Goal: Task Accomplishment & Management: Use online tool/utility

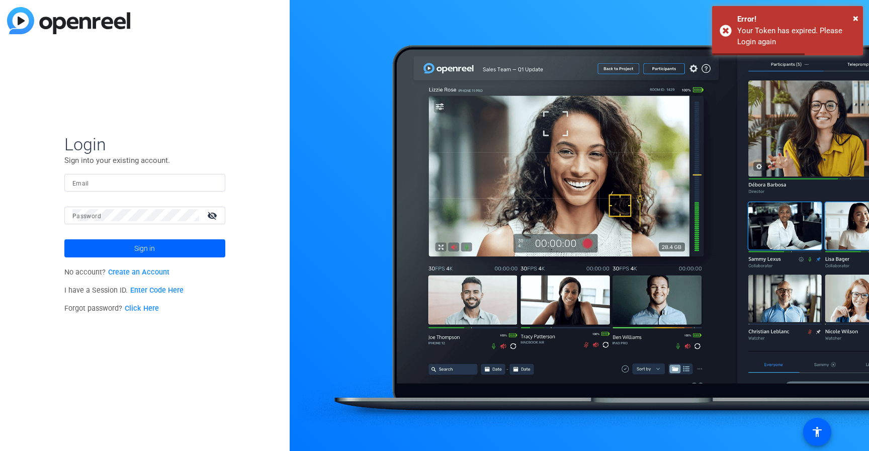
click at [108, 186] on input "Email" at bounding box center [144, 182] width 145 height 12
type input "[PERSON_NAME][EMAIL_ADDRESS][PERSON_NAME][DOMAIN_NAME]"
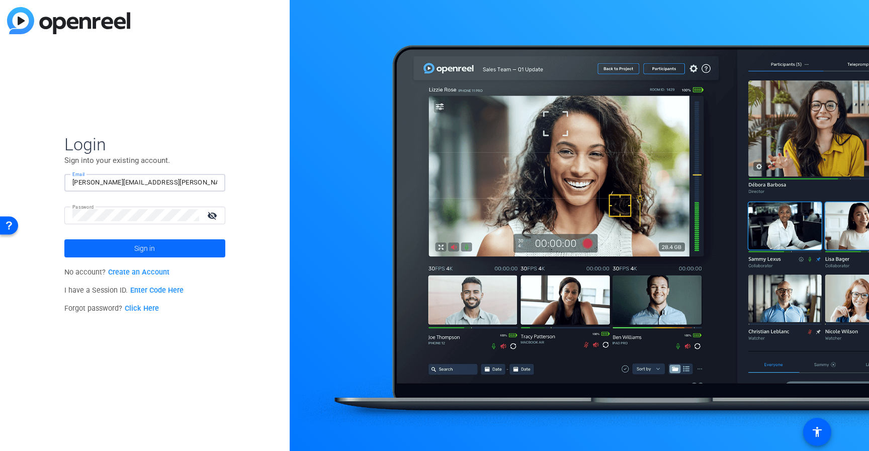
click at [162, 243] on span at bounding box center [144, 248] width 161 height 24
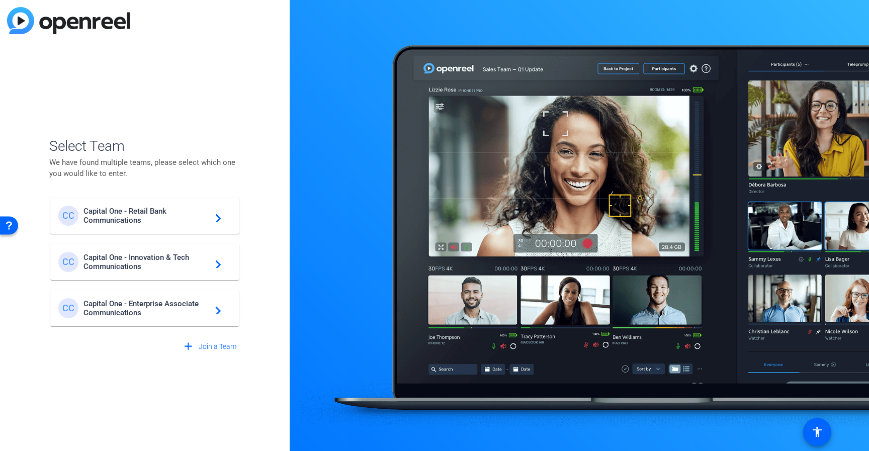
click at [165, 309] on span "Capital One - Enterprise Associate Communications" at bounding box center [146, 308] width 126 height 18
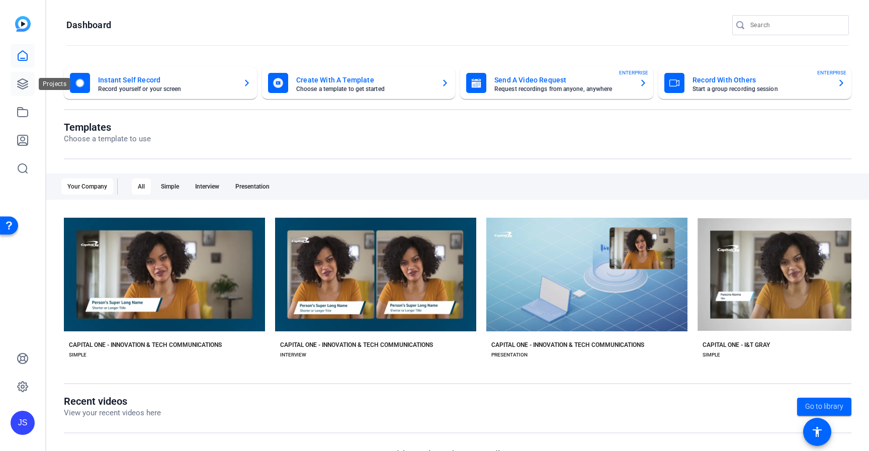
click at [24, 85] on icon at bounding box center [23, 84] width 10 height 10
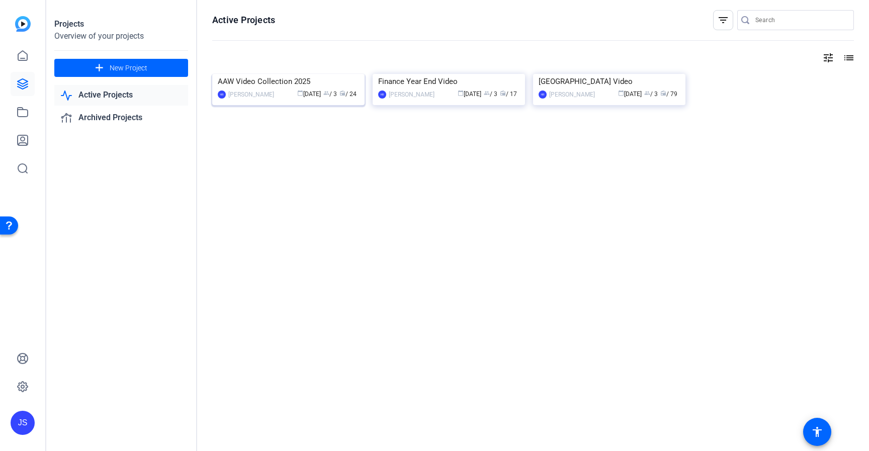
click at [308, 74] on img at bounding box center [288, 74] width 152 height 0
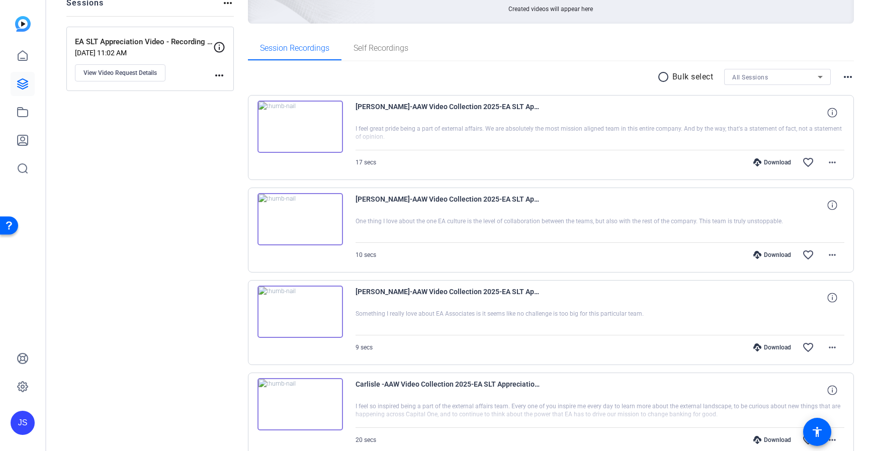
scroll to position [130, 0]
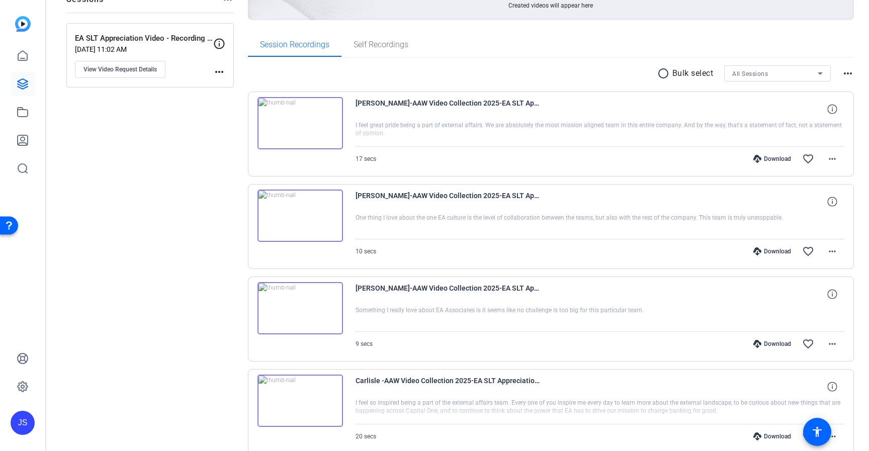
click at [301, 122] on img at bounding box center [299, 123] width 85 height 52
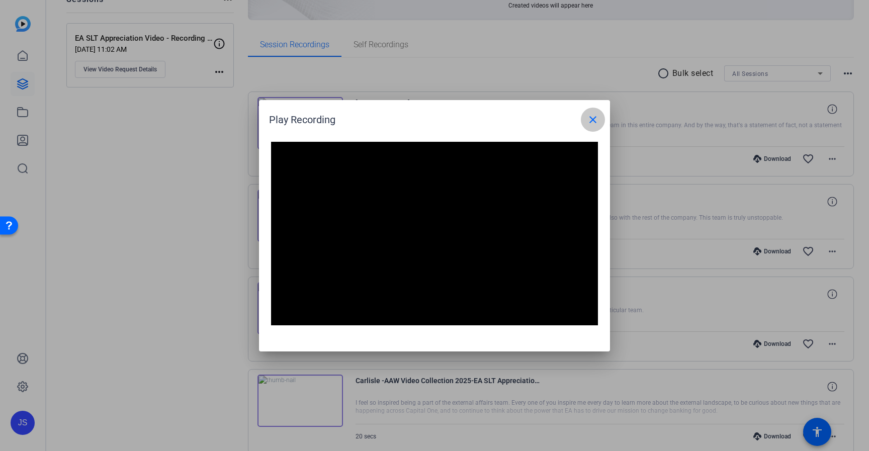
click at [599, 123] on span at bounding box center [593, 120] width 24 height 24
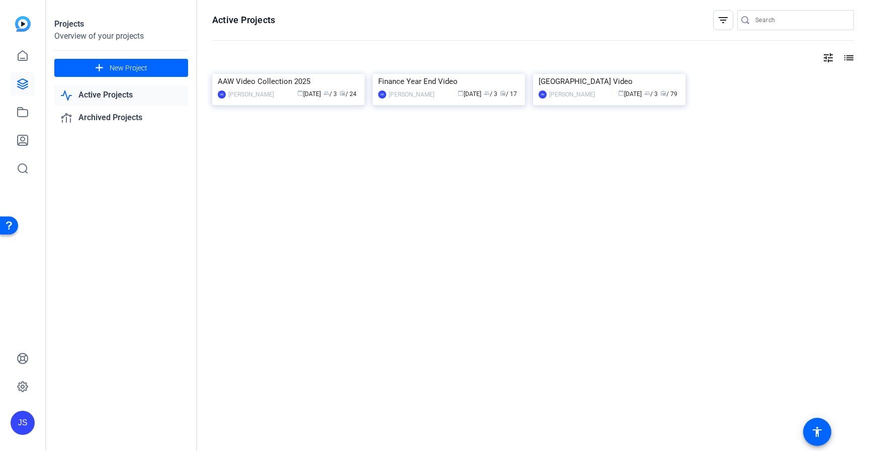
click at [24, 31] on img at bounding box center [23, 24] width 16 height 16
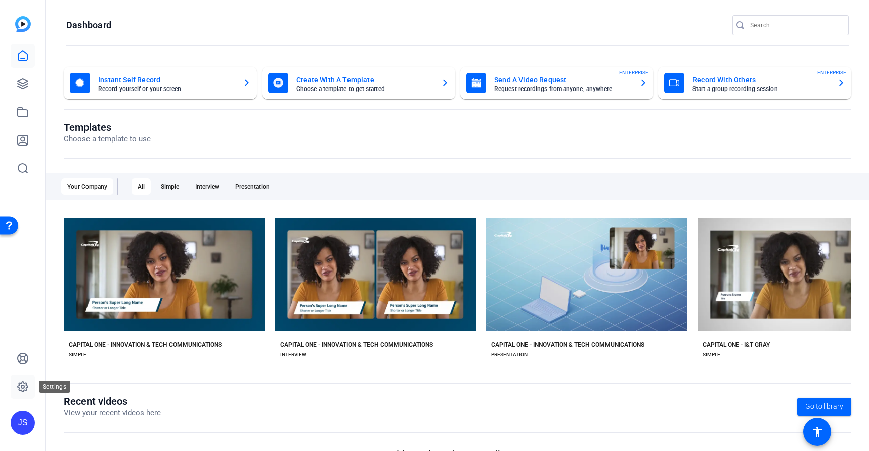
click at [28, 382] on icon at bounding box center [23, 387] width 12 height 12
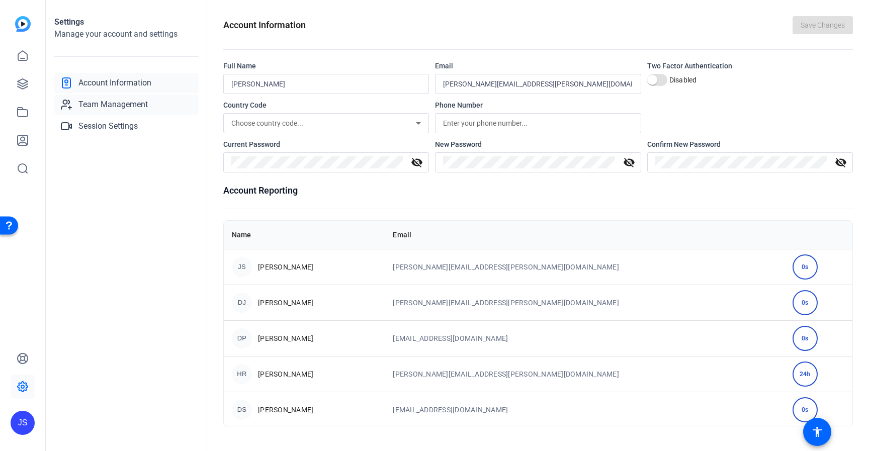
click at [109, 108] on span "Team Management" at bounding box center [112, 105] width 69 height 12
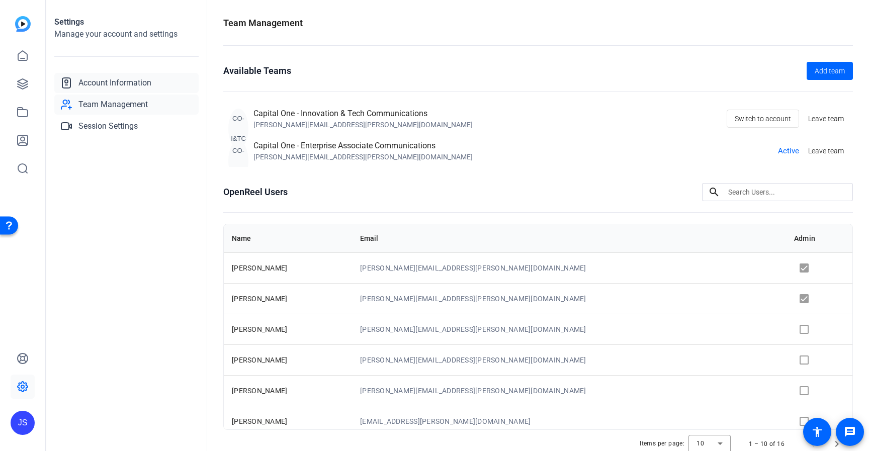
click at [114, 81] on span "Account Information" at bounding box center [114, 83] width 73 height 12
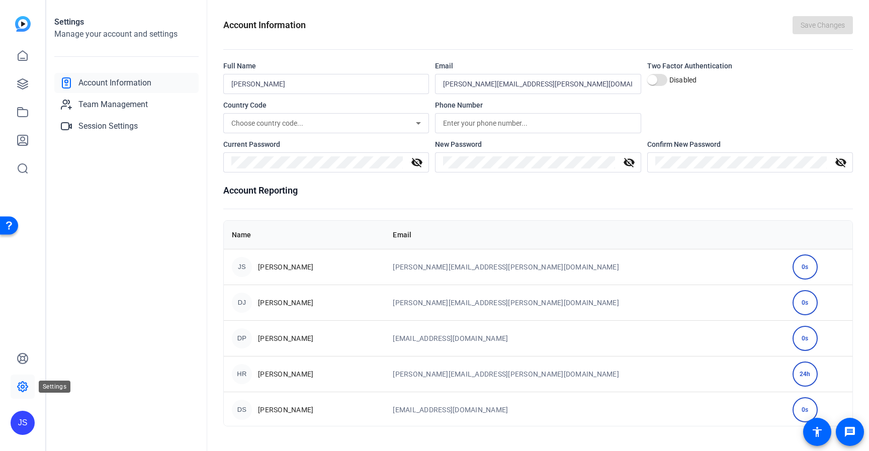
click at [23, 397] on link at bounding box center [23, 387] width 24 height 24
click at [25, 386] on icon at bounding box center [23, 387] width 12 height 12
click at [22, 422] on div "JS" at bounding box center [23, 423] width 24 height 24
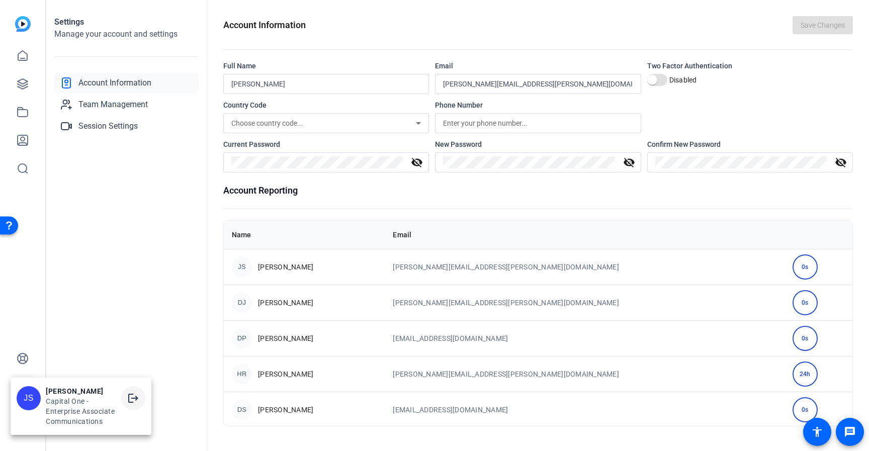
click at [139, 396] on mat-icon "logout" at bounding box center [133, 398] width 12 height 12
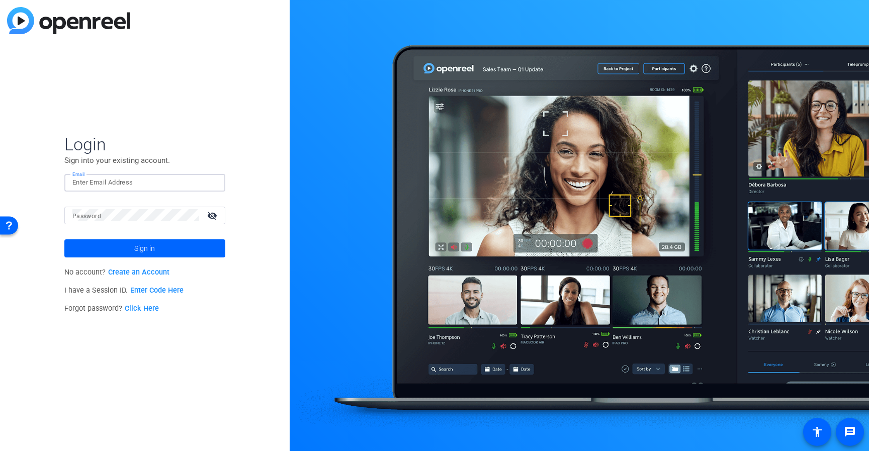
click at [148, 179] on input "Email" at bounding box center [144, 182] width 145 height 12
type input "[PERSON_NAME][EMAIL_ADDRESS][PERSON_NAME][DOMAIN_NAME]"
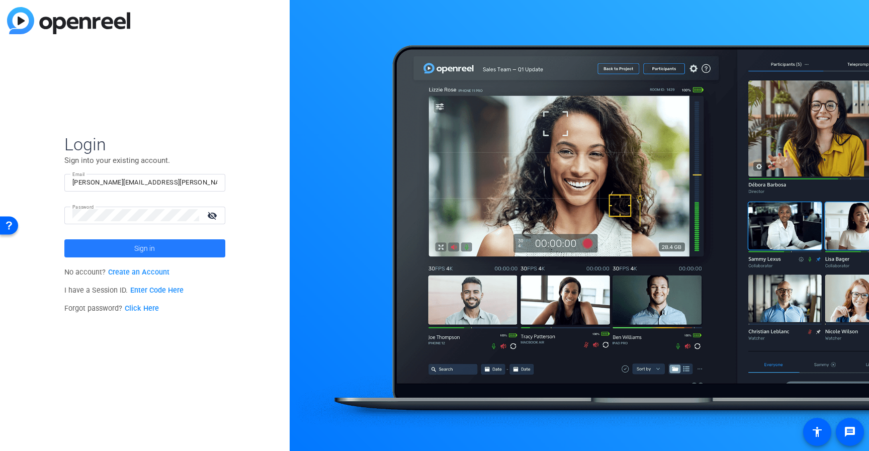
click at [120, 247] on span at bounding box center [144, 248] width 161 height 24
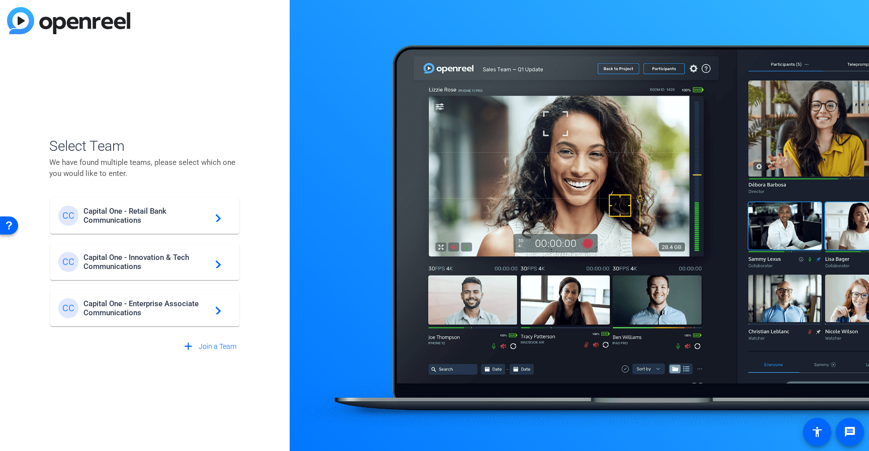
click at [137, 311] on span "Capital One - Enterprise Associate Communications" at bounding box center [146, 308] width 126 height 18
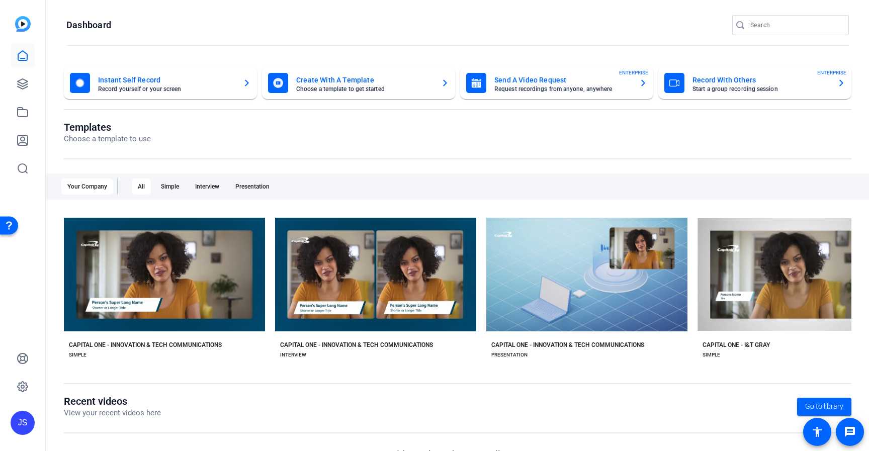
click at [20, 405] on div "JS" at bounding box center [23, 390] width 24 height 88
click at [23, 415] on div "JS" at bounding box center [23, 423] width 24 height 24
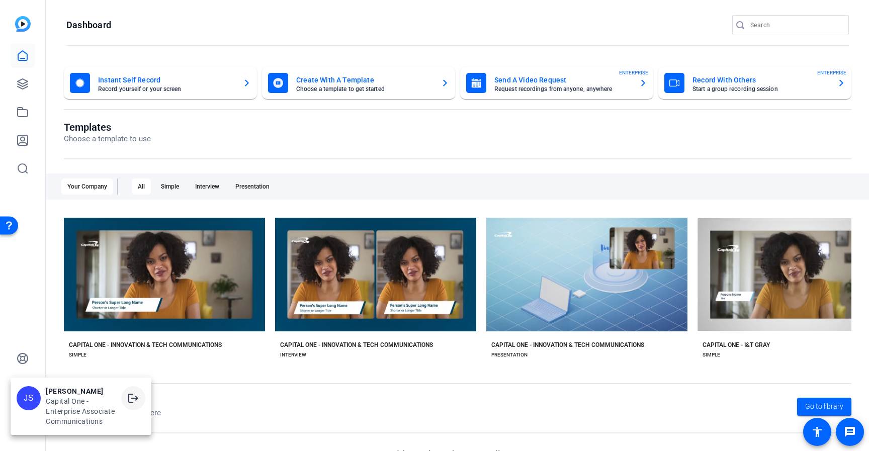
click at [128, 399] on mat-icon "logout" at bounding box center [133, 398] width 12 height 12
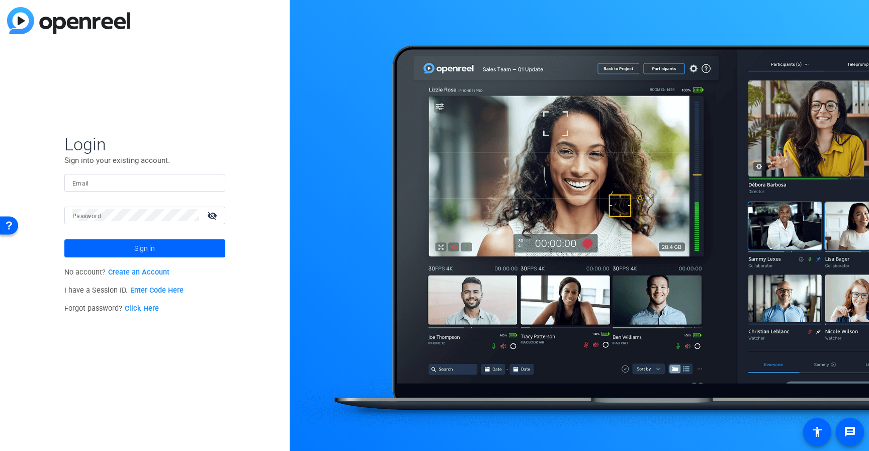
click at [93, 178] on input "Email" at bounding box center [144, 182] width 145 height 12
type input "[PERSON_NAME][EMAIL_ADDRESS][PERSON_NAME][DOMAIN_NAME]"
click at [140, 243] on span "Sign in" at bounding box center [144, 248] width 21 height 25
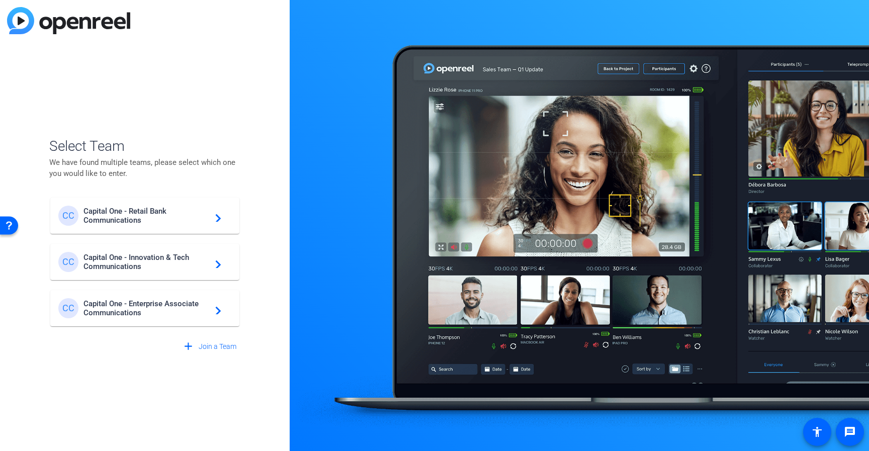
click at [197, 263] on span "Capital One - Innovation & Tech Communications" at bounding box center [146, 262] width 126 height 18
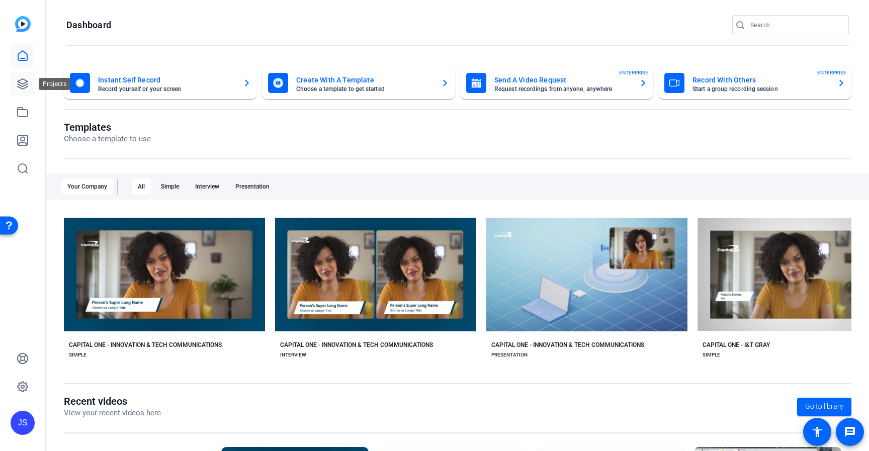
click at [28, 85] on icon at bounding box center [23, 84] width 12 height 12
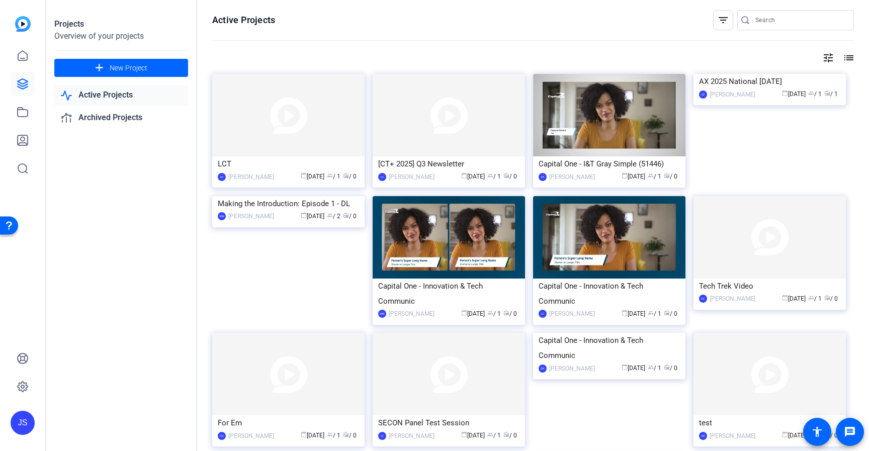
click at [756, 23] on input "Search" at bounding box center [800, 20] width 91 height 12
type input "2025 science fair"
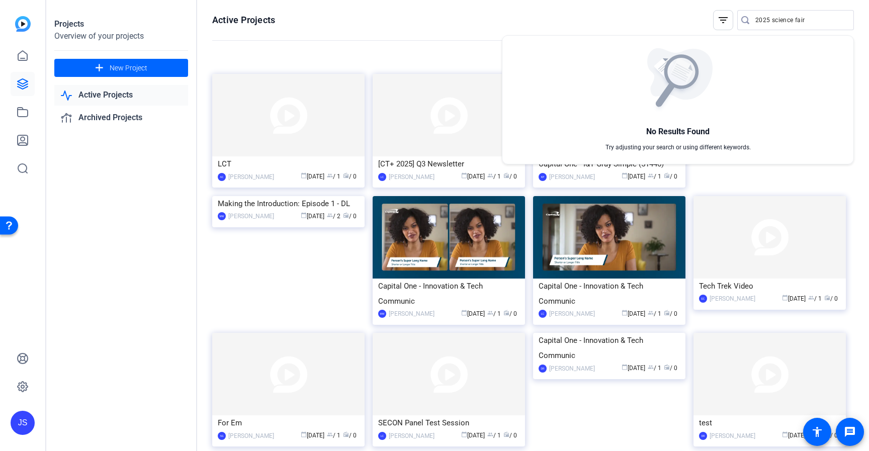
click at [760, 21] on div at bounding box center [434, 225] width 869 height 451
click at [760, 21] on input "2025 science fair" at bounding box center [800, 20] width 91 height 12
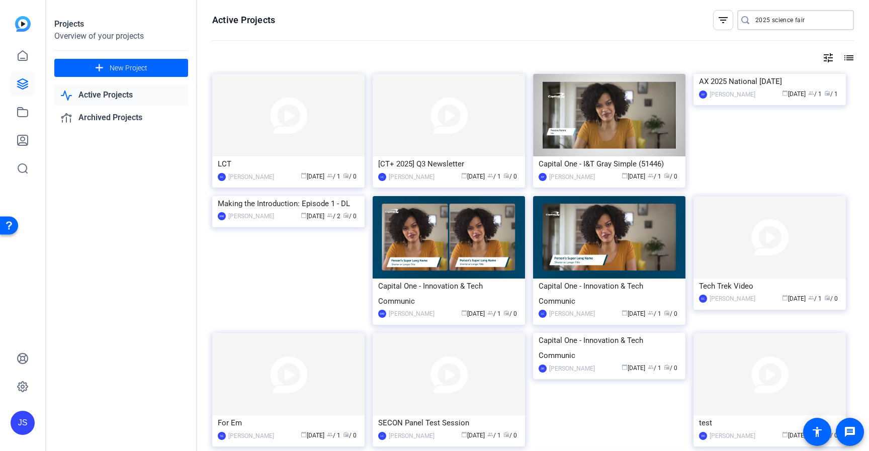
click at [760, 21] on input "2025 science fair" at bounding box center [800, 20] width 91 height 12
click at [18, 421] on div "JS" at bounding box center [23, 423] width 24 height 24
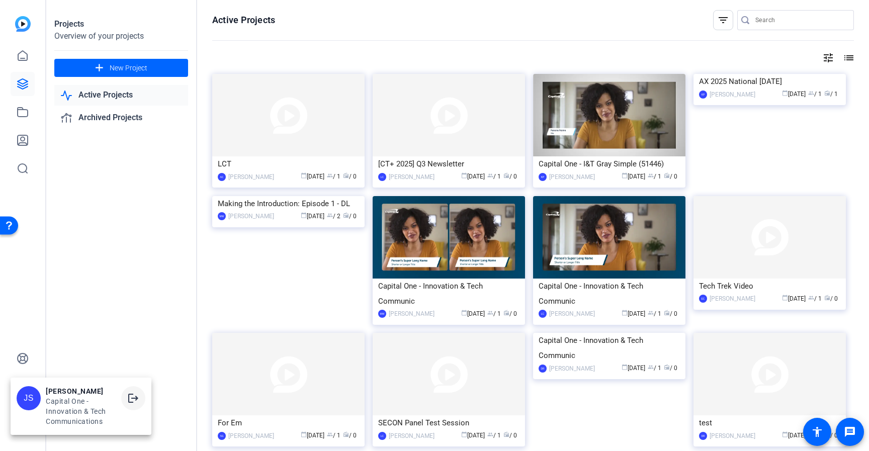
click at [129, 400] on mat-icon "logout" at bounding box center [133, 398] width 12 height 12
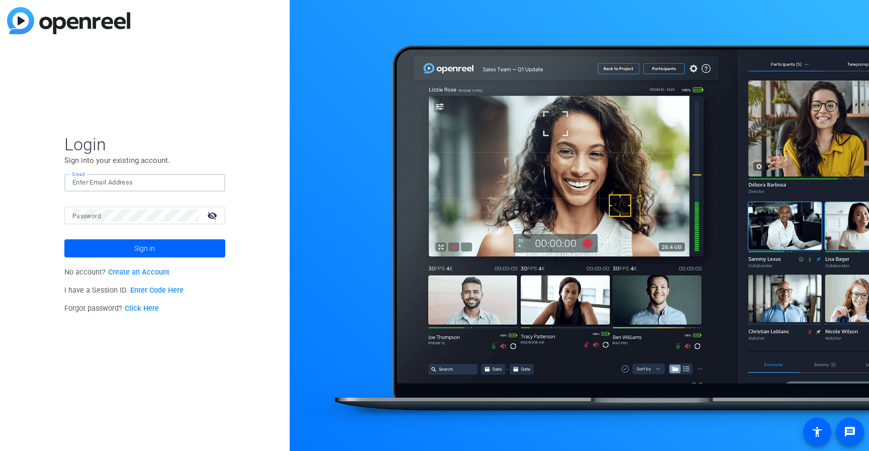
click at [193, 181] on input "Email" at bounding box center [144, 182] width 145 height 12
type input "[PERSON_NAME][EMAIL_ADDRESS][PERSON_NAME][DOMAIN_NAME]"
click at [150, 244] on span "Sign in" at bounding box center [144, 248] width 21 height 25
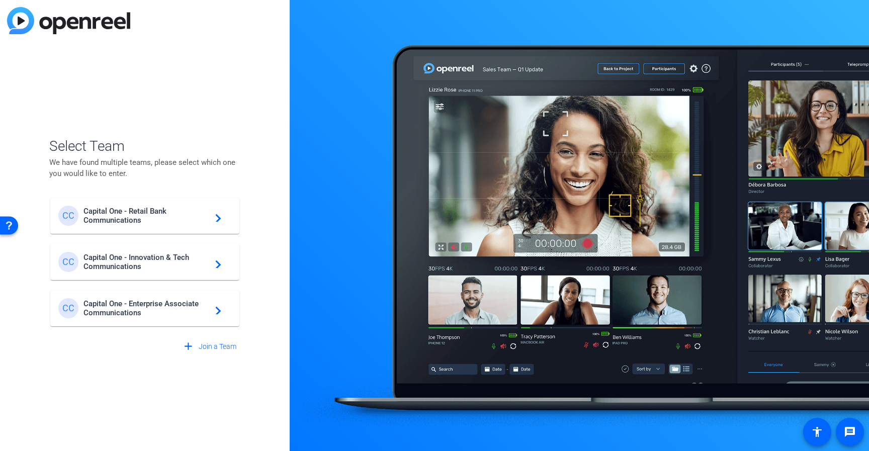
click at [148, 301] on span "Capital One - Enterprise Associate Communications" at bounding box center [146, 308] width 126 height 18
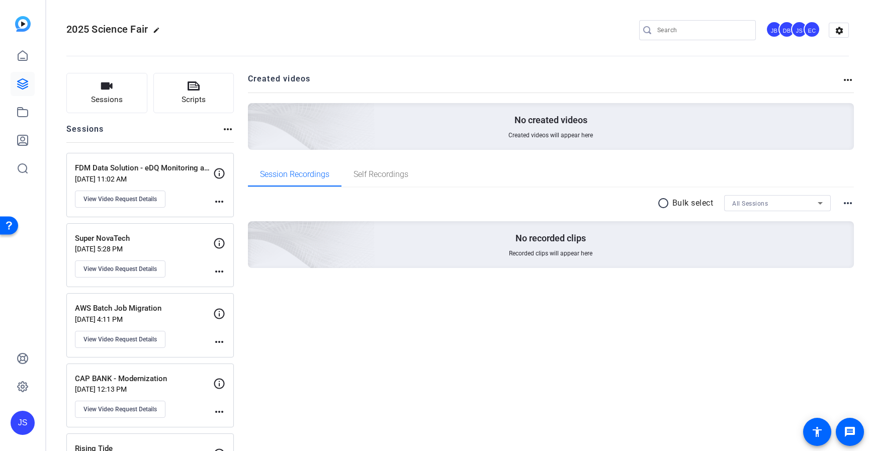
click at [363, 169] on span "Self Recordings" at bounding box center [380, 174] width 55 height 24
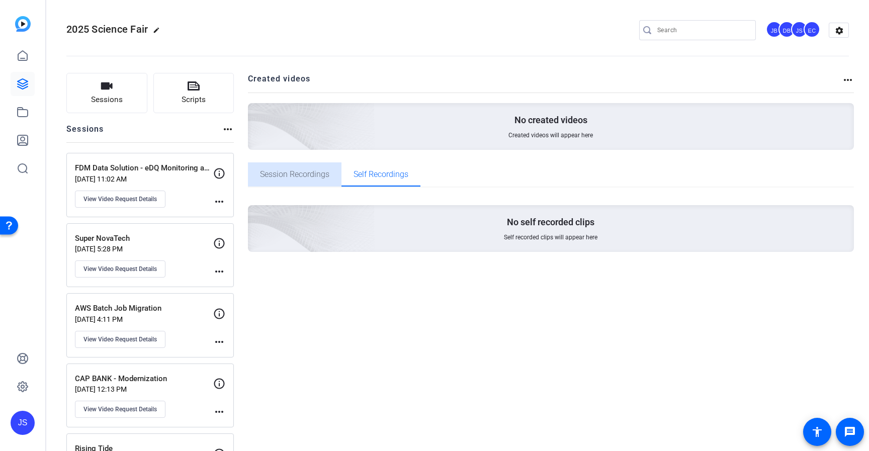
click at [302, 174] on span "Session Recordings" at bounding box center [294, 174] width 69 height 8
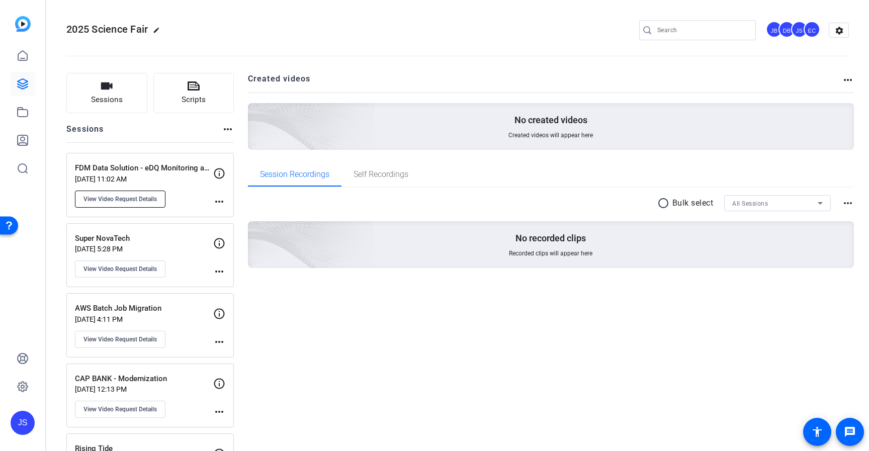
click at [141, 194] on button "View Video Request Details" at bounding box center [120, 199] width 91 height 17
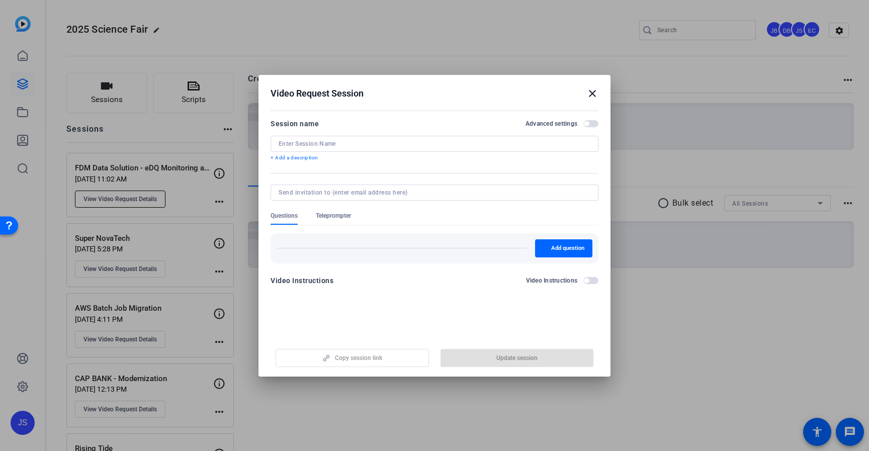
type input "FDM Data Solution - eDQ Monitoring and FinX Data S"
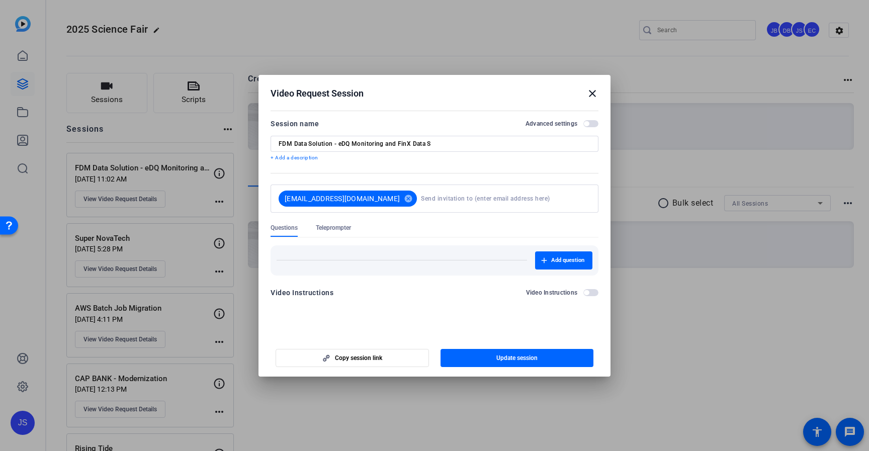
click at [593, 96] on mat-icon "close" at bounding box center [592, 93] width 12 height 12
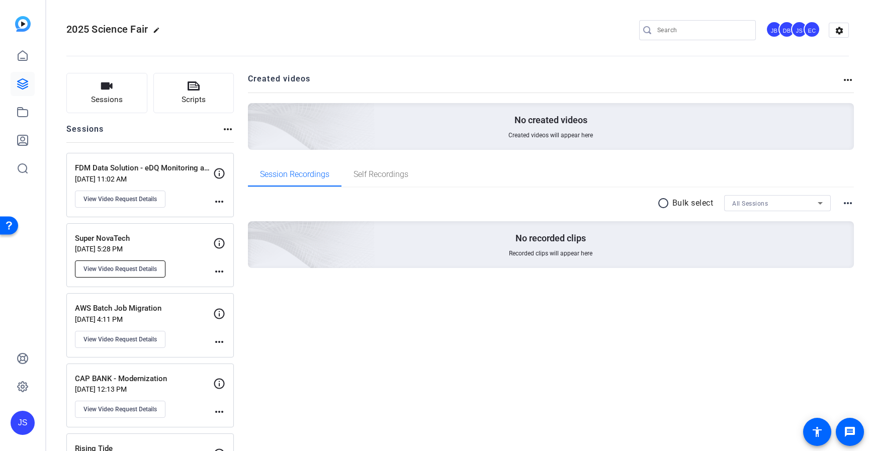
click at [132, 266] on span "View Video Request Details" at bounding box center [119, 269] width 73 height 8
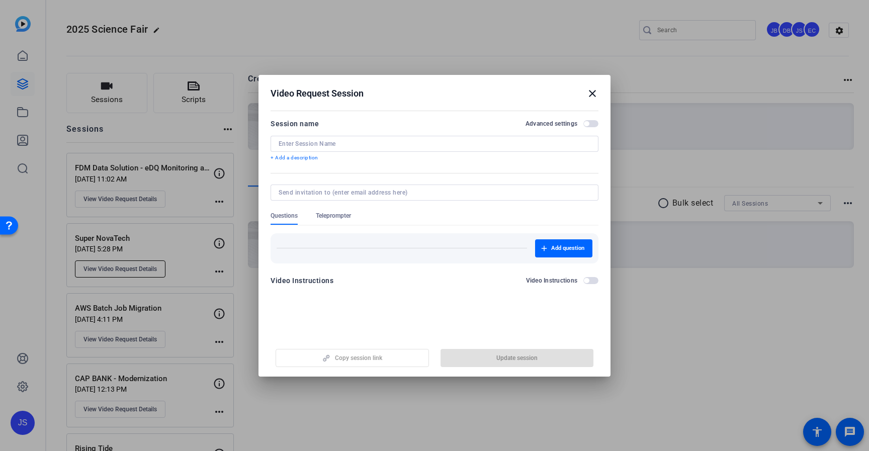
type input "Super NovaTech"
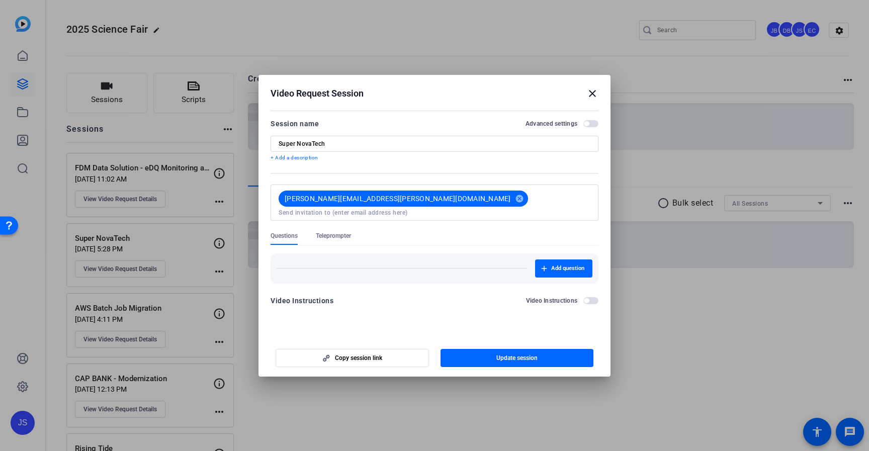
click at [589, 90] on mat-icon "close" at bounding box center [592, 93] width 12 height 12
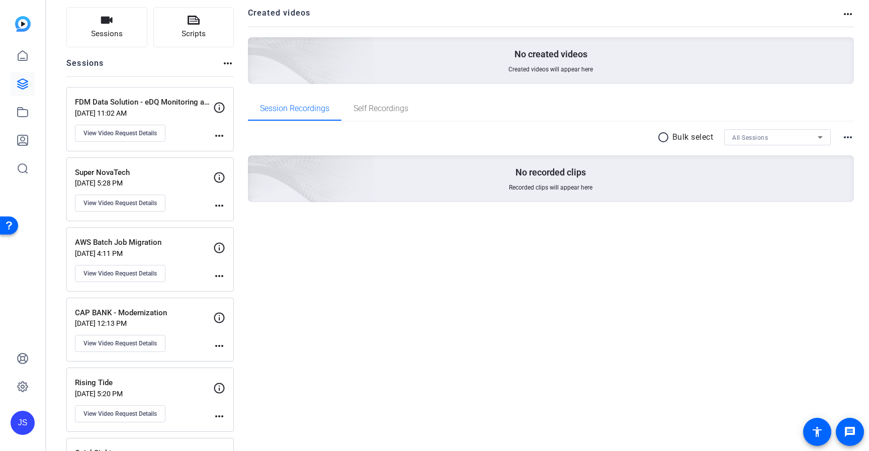
scroll to position [72, 0]
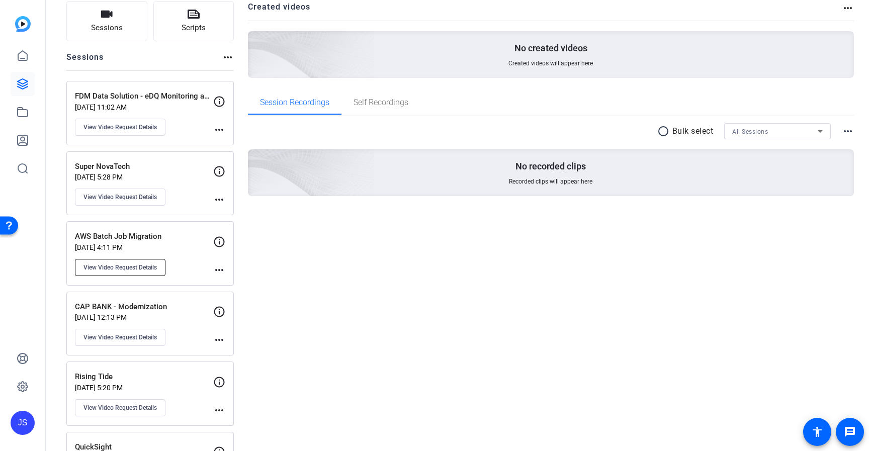
click at [142, 267] on span "View Video Request Details" at bounding box center [119, 267] width 73 height 8
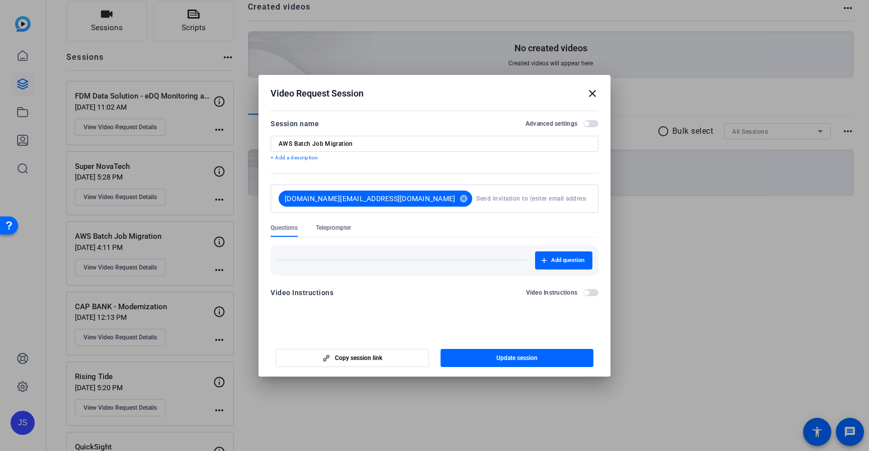
click at [593, 100] on h2 "Video Request Session close" at bounding box center [434, 91] width 352 height 33
click at [594, 87] on mat-icon "close" at bounding box center [592, 93] width 12 height 12
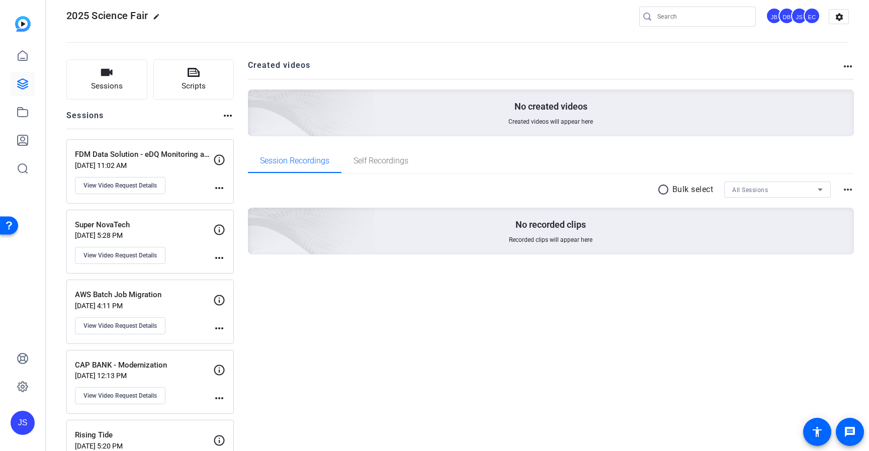
scroll to position [0, 0]
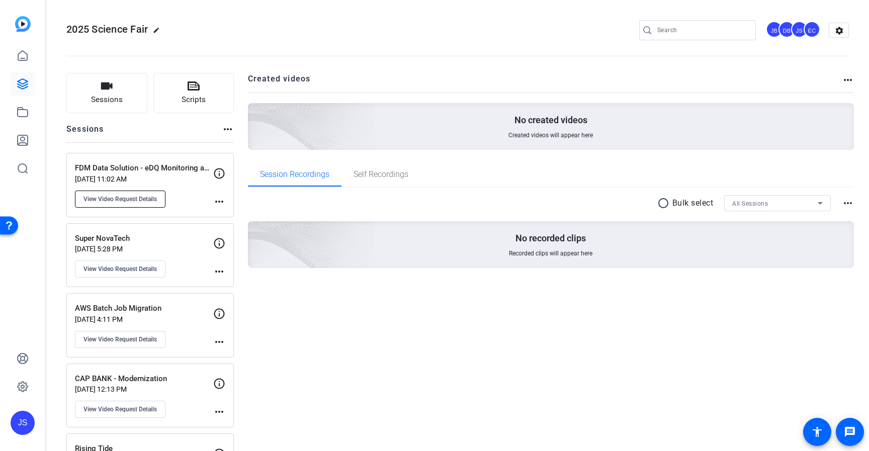
click at [150, 201] on span "View Video Request Details" at bounding box center [119, 199] width 73 height 8
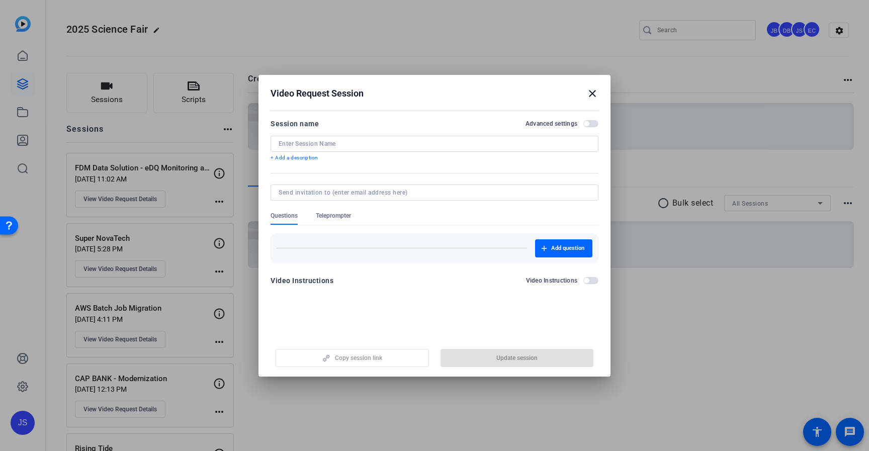
type input "FDM Data Solution - eDQ Monitoring and FinX Data S"
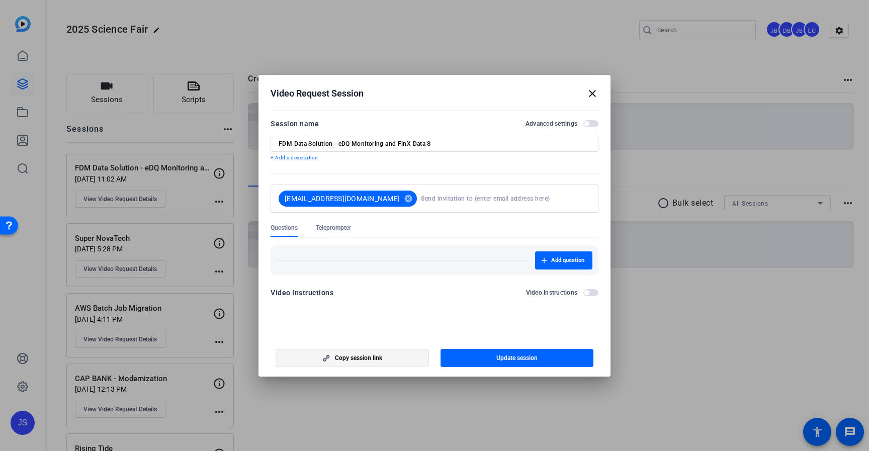
click at [400, 365] on span "button" at bounding box center [352, 358] width 152 height 24
click at [473, 248] on div "Add question" at bounding box center [435, 260] width 328 height 30
click at [590, 91] on mat-icon "close" at bounding box center [592, 93] width 12 height 12
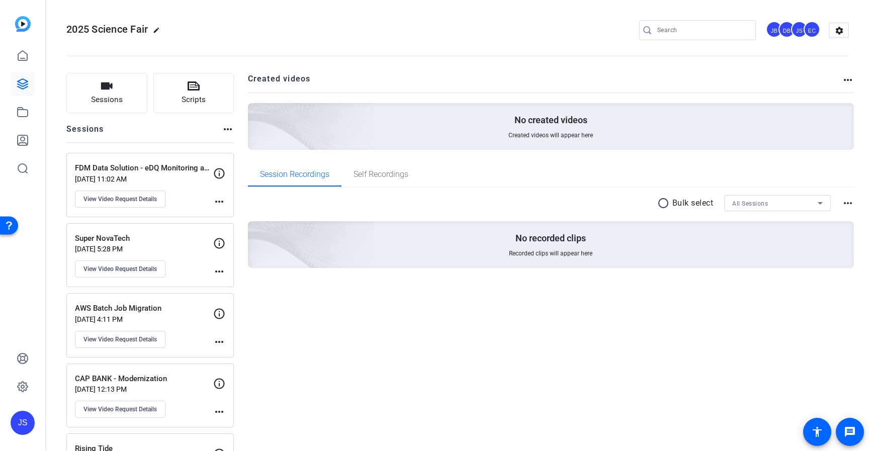
click at [590, 91] on h2 "Created videos" at bounding box center [545, 83] width 594 height 20
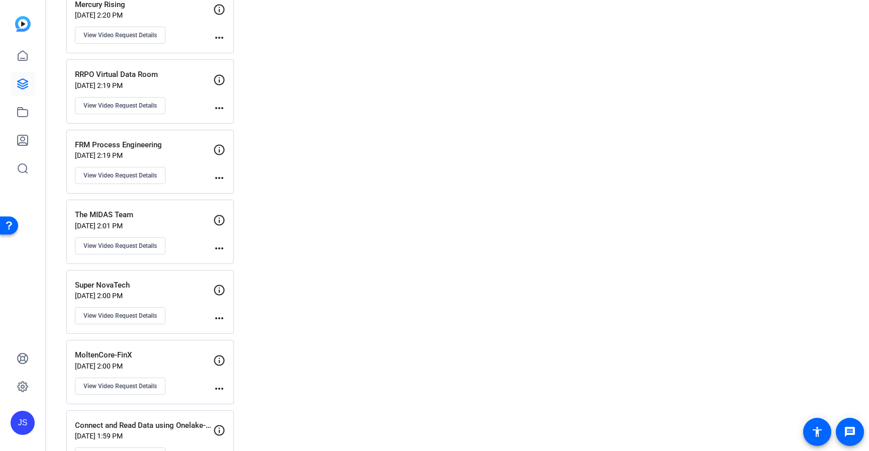
scroll to position [831, 0]
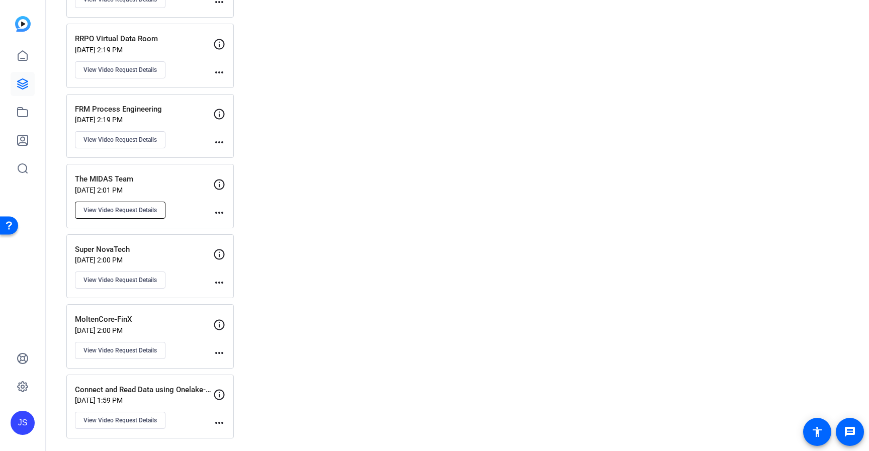
click at [153, 202] on button "View Video Request Details" at bounding box center [120, 210] width 91 height 17
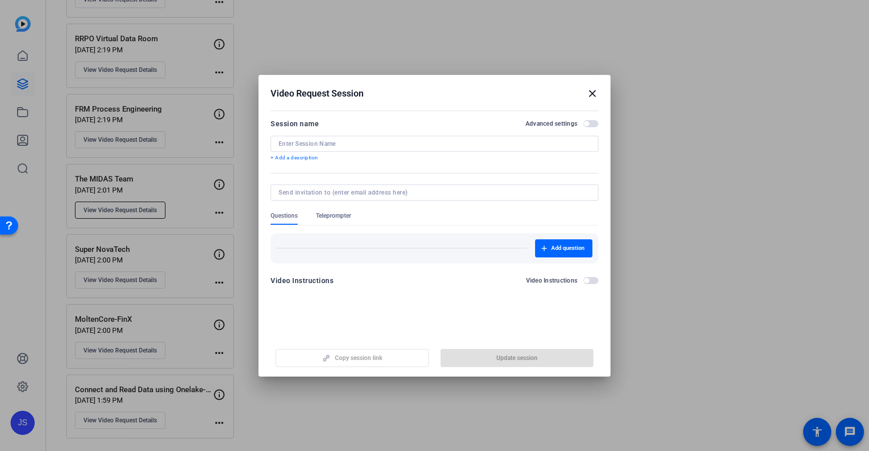
type input "The MIDAS Team"
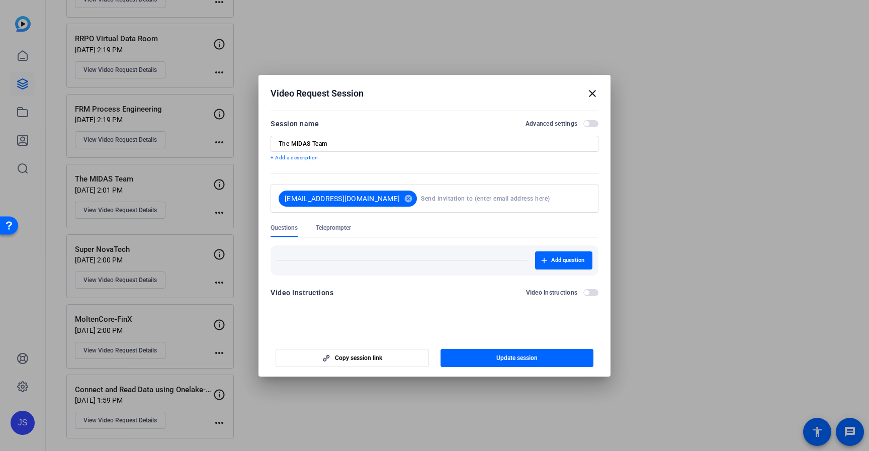
click at [586, 123] on span "button" at bounding box center [586, 123] width 5 height 5
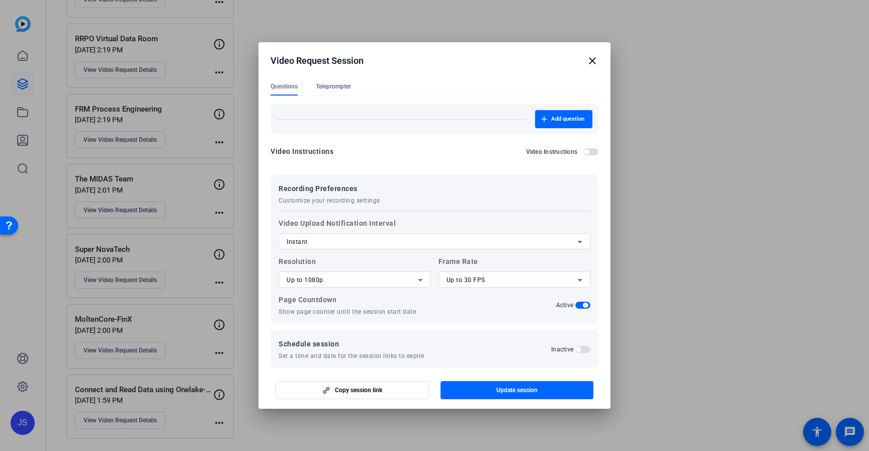
scroll to position [120, 0]
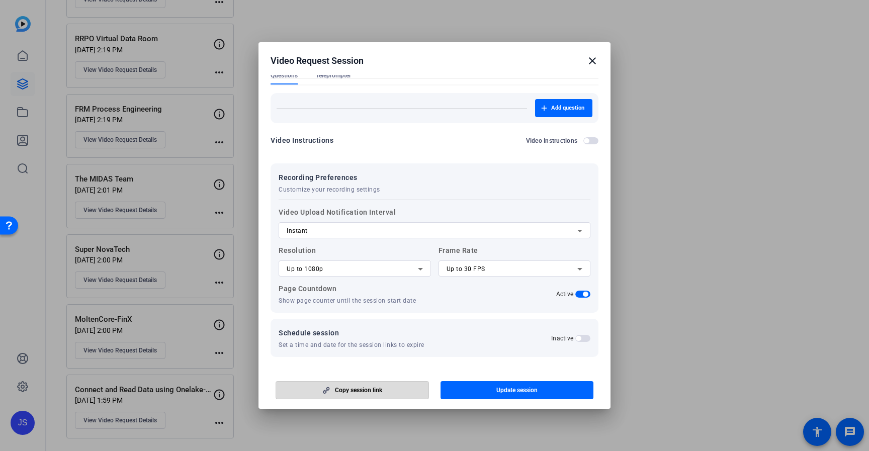
click at [350, 390] on span "Copy session link" at bounding box center [358, 390] width 47 height 8
copy div "more_horiz"
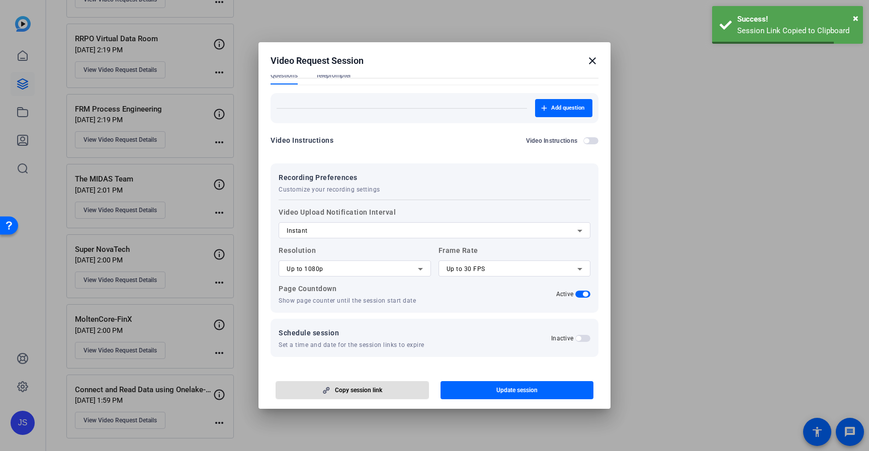
click at [593, 57] on mat-icon "close" at bounding box center [592, 61] width 12 height 12
